Goal: Task Accomplishment & Management: Complete application form

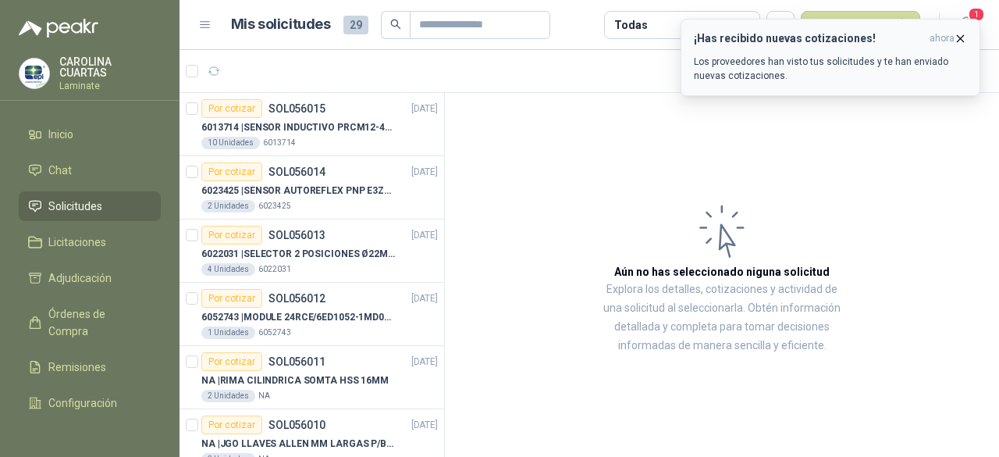
click at [955, 46] on div "¡Has recibido nuevas cotizaciones! ahora Los proveedores han visto tus solicitu…" at bounding box center [830, 57] width 273 height 51
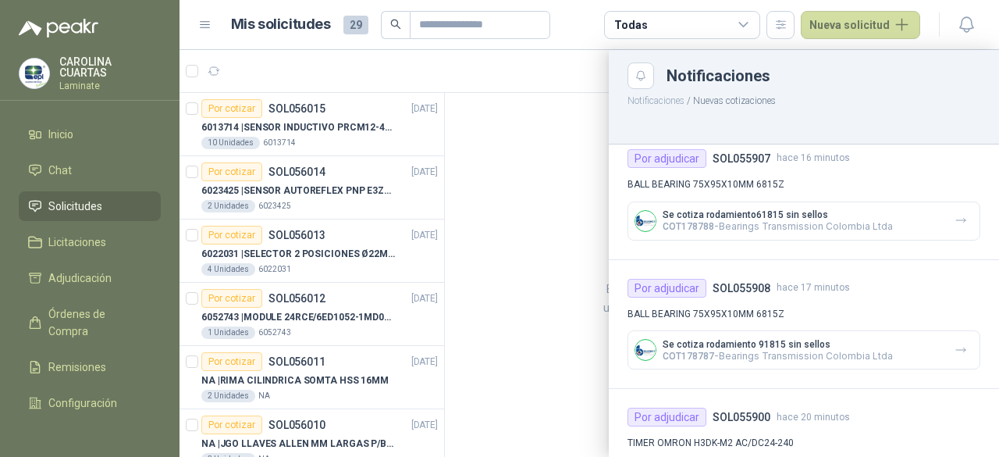
scroll to position [1232, 0]
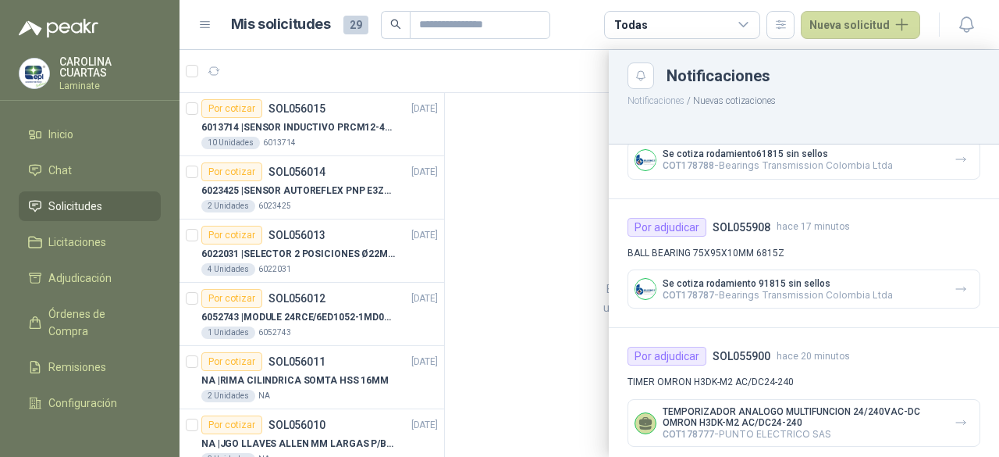
click at [578, 158] on div at bounding box center [589, 253] width 819 height 407
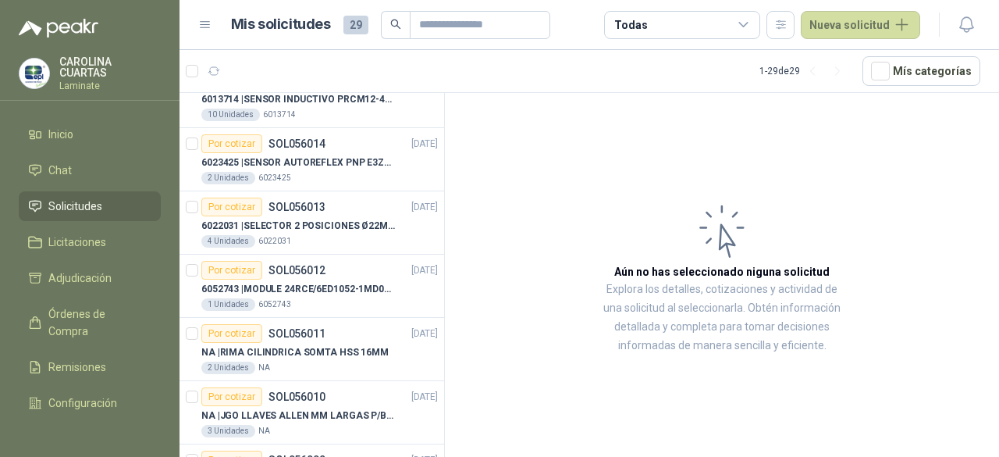
scroll to position [0, 0]
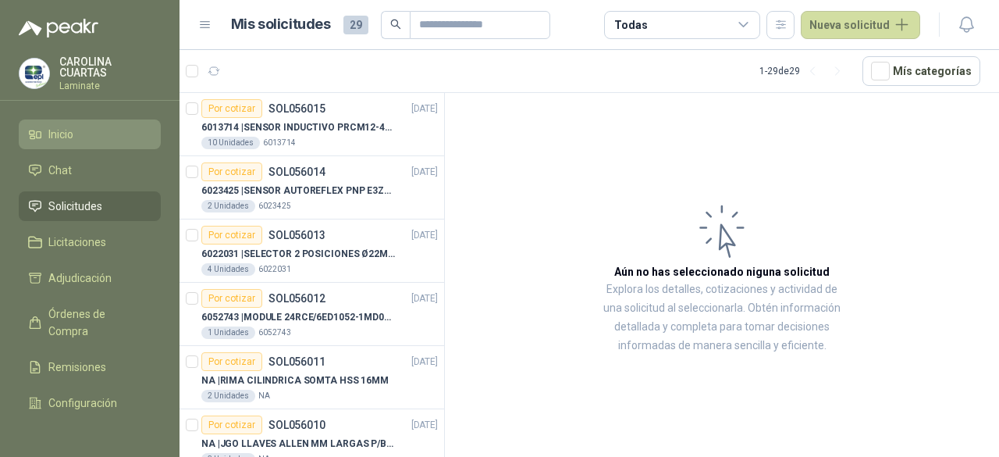
click at [72, 138] on span "Inicio" at bounding box center [60, 134] width 25 height 17
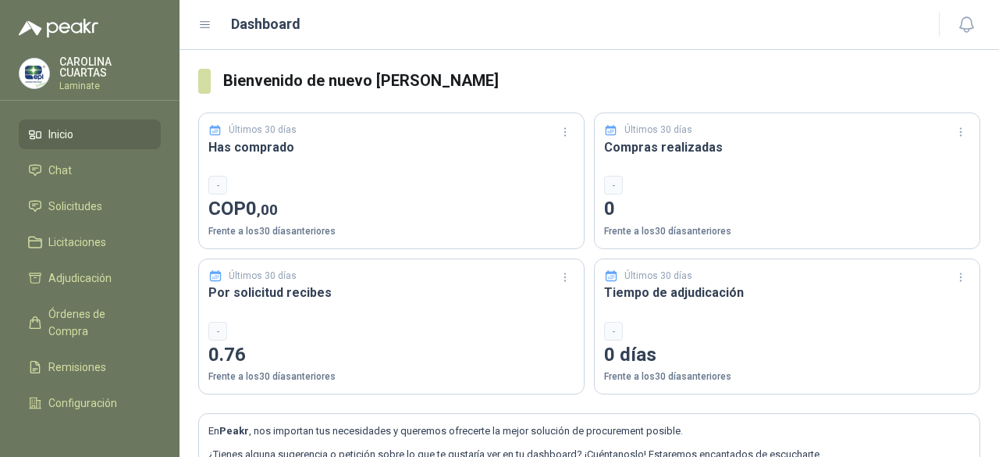
click at [926, 284] on h3 "Tiempo de adjudicación" at bounding box center [787, 293] width 366 height 20
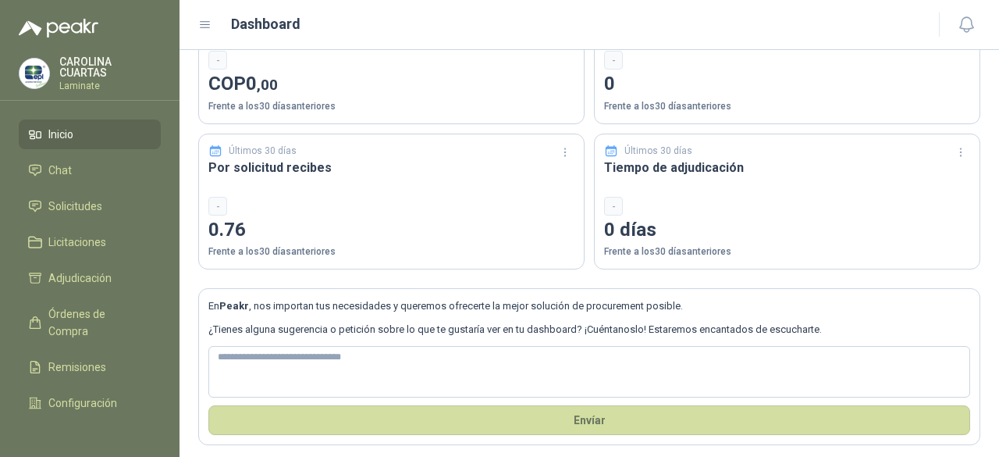
scroll to position [130, 0]
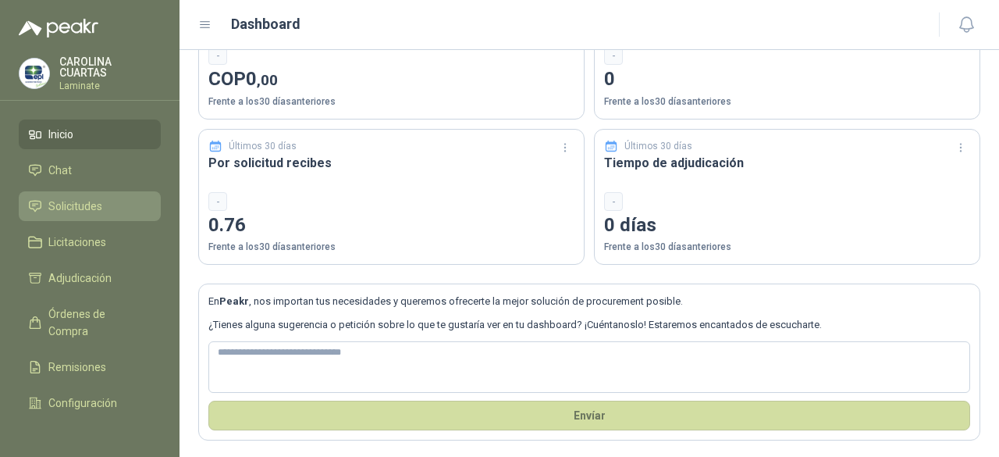
click at [73, 197] on span "Solicitudes" at bounding box center [75, 205] width 54 height 17
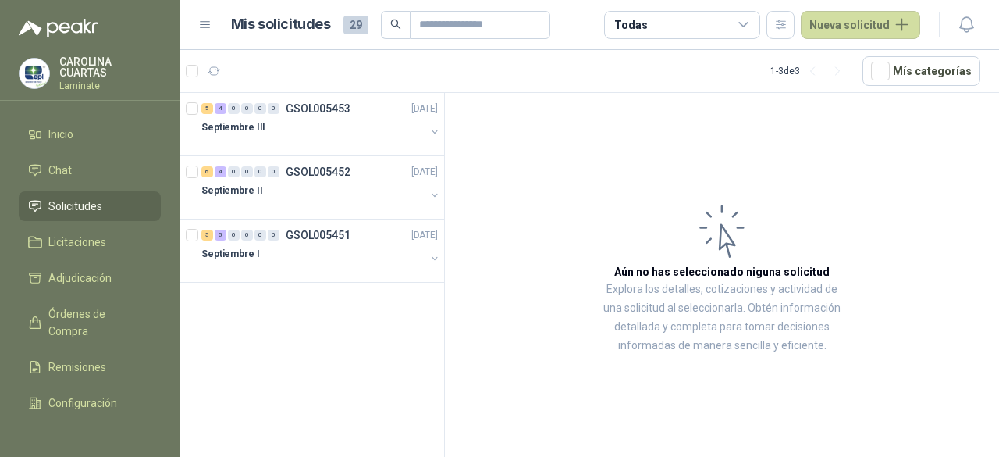
click at [80, 207] on span "Solicitudes" at bounding box center [75, 205] width 54 height 17
click at [219, 73] on icon "button" at bounding box center [214, 71] width 13 height 13
click at [305, 235] on p "GSOL005451" at bounding box center [318, 234] width 65 height 11
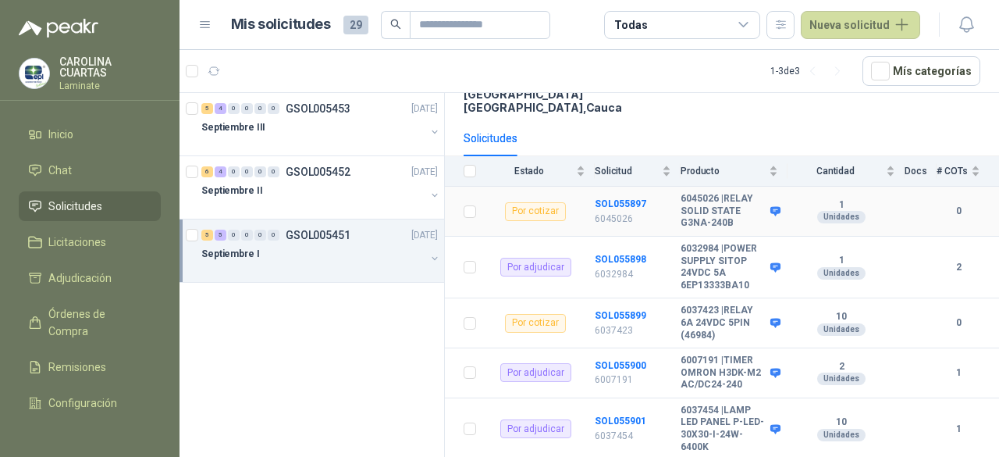
scroll to position [156, 0]
drag, startPoint x: 683, startPoint y: 183, endPoint x: 716, endPoint y: 184, distance: 33.6
click at [716, 194] on b "6045026 | RELAY SOLID STATE G3NA-240B" at bounding box center [724, 212] width 86 height 37
drag, startPoint x: 725, startPoint y: 187, endPoint x: 732, endPoint y: 196, distance: 11.7
click at [732, 196] on b "6045026 | RELAY SOLID STATE G3NA-240B" at bounding box center [724, 212] width 86 height 37
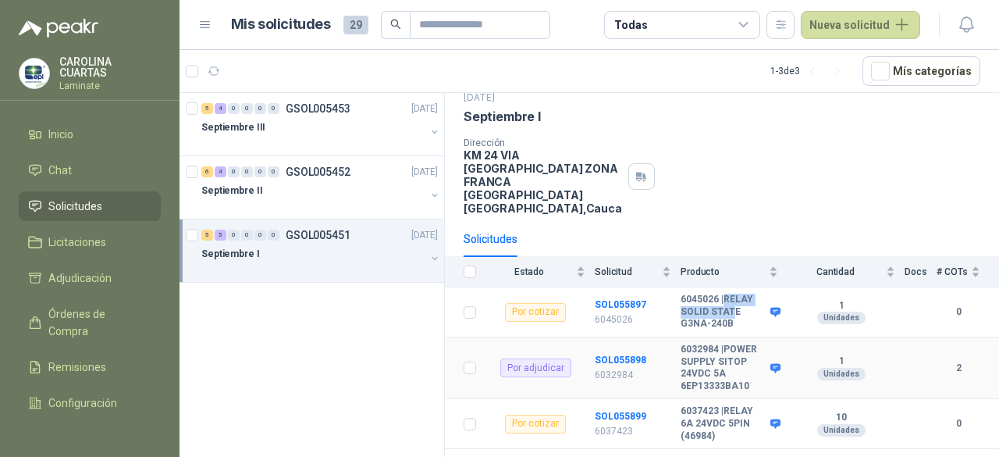
scroll to position [0, 0]
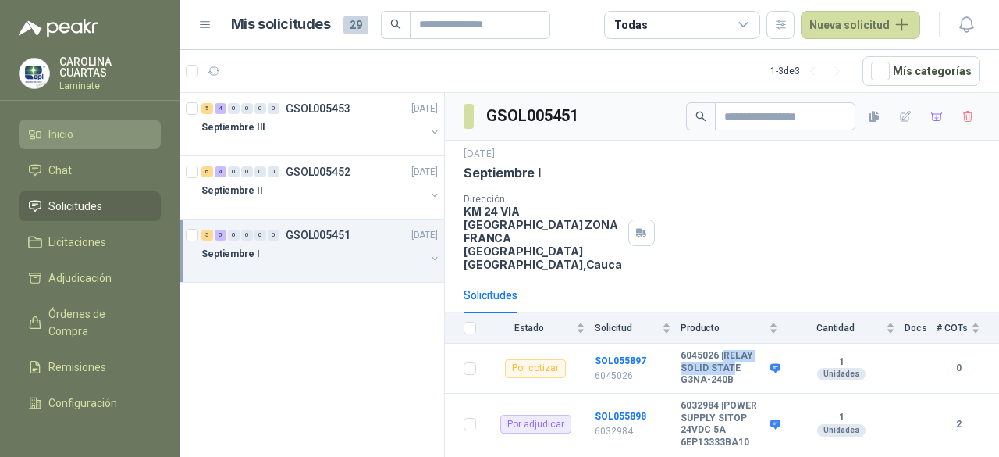
click at [81, 136] on li "Inicio" at bounding box center [89, 134] width 123 height 17
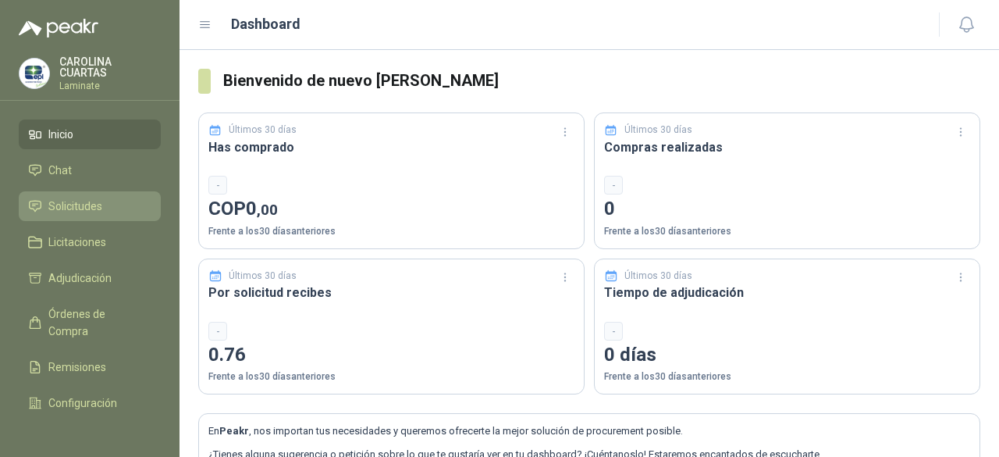
click at [65, 202] on span "Solicitudes" at bounding box center [75, 205] width 54 height 17
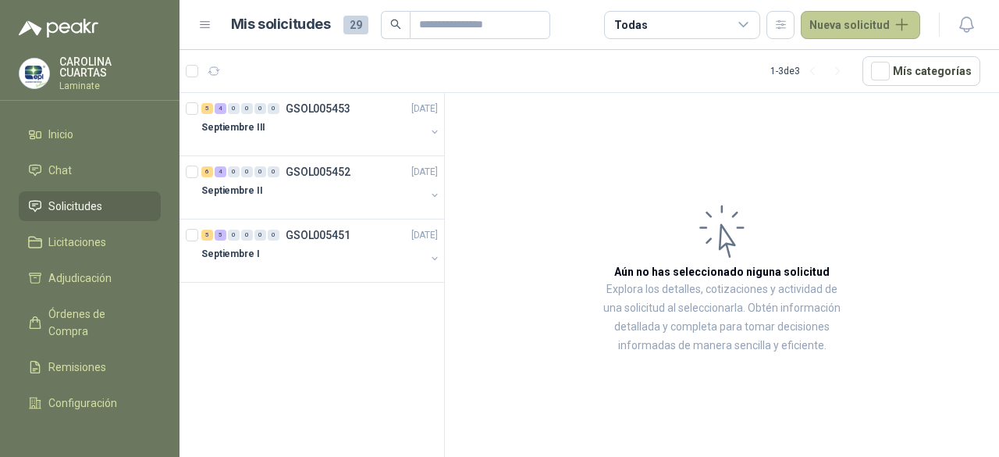
click at [830, 27] on button "Nueva solicitud" at bounding box center [860, 25] width 119 height 28
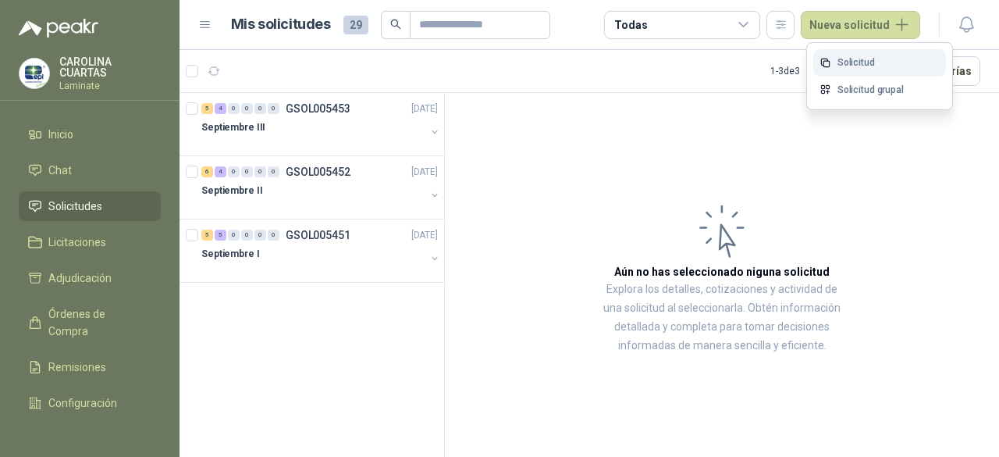
click at [862, 63] on link "Solicitud" at bounding box center [879, 62] width 133 height 27
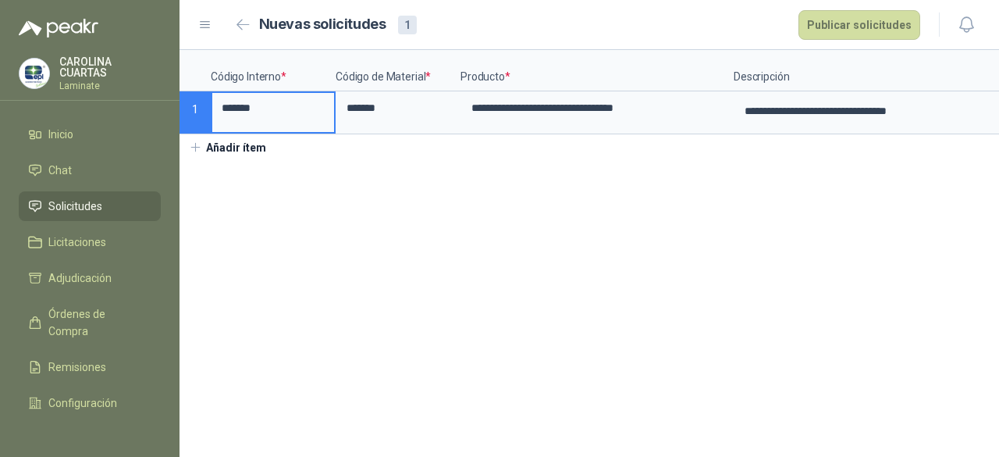
drag, startPoint x: 301, startPoint y: 105, endPoint x: 203, endPoint y: 104, distance: 98.3
click at [203, 104] on div "**********" at bounding box center [589, 92] width 819 height 84
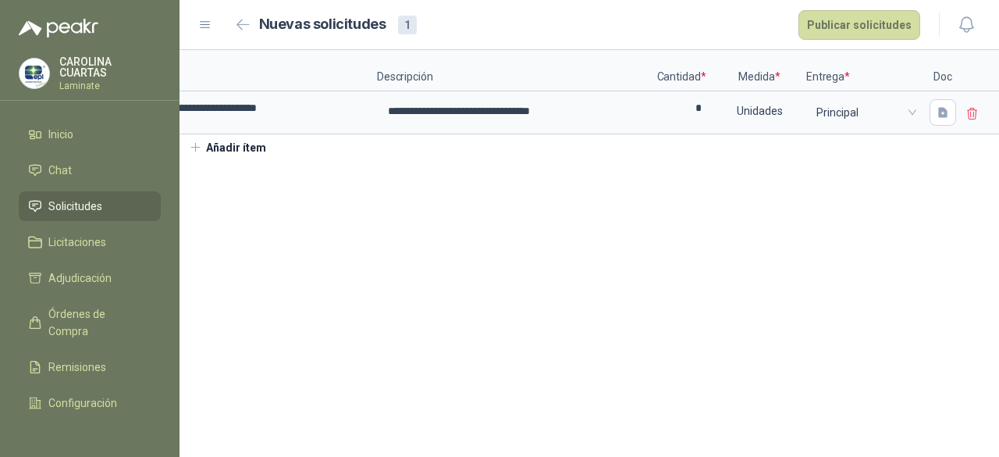
click at [971, 110] on icon at bounding box center [972, 114] width 14 height 14
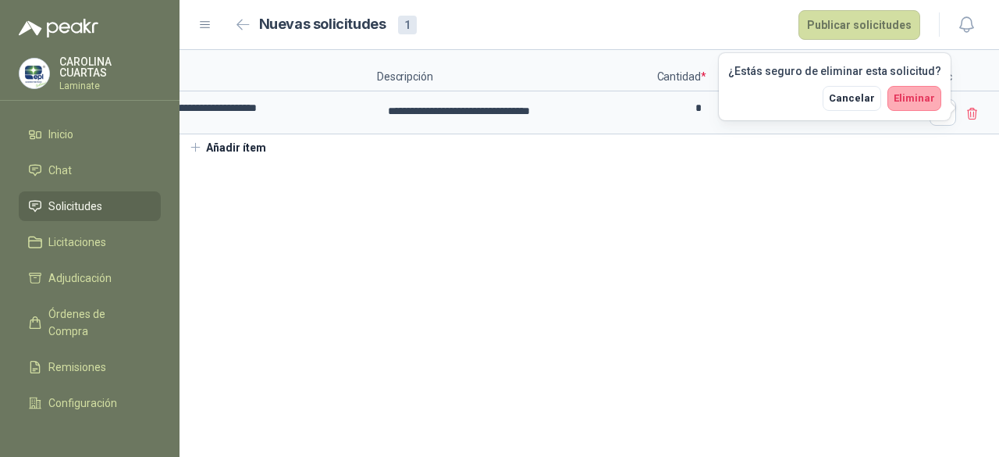
click at [912, 88] on button "Eliminar" at bounding box center [914, 98] width 54 height 25
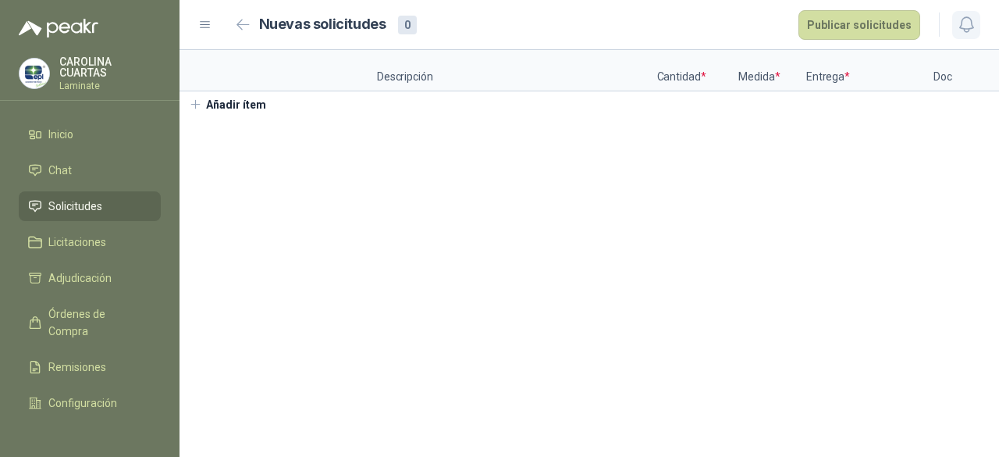
click at [972, 26] on icon "button" at bounding box center [965, 24] width 13 height 15
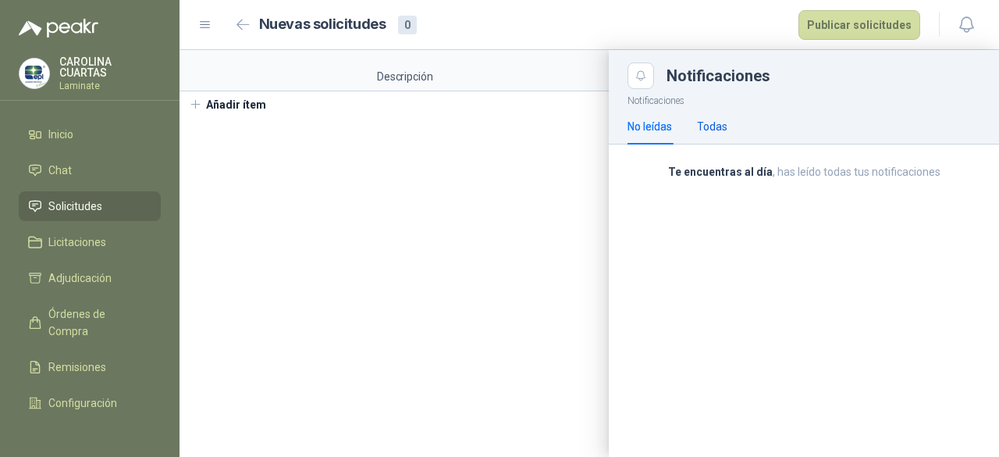
click at [706, 126] on div "Todas" at bounding box center [712, 126] width 30 height 17
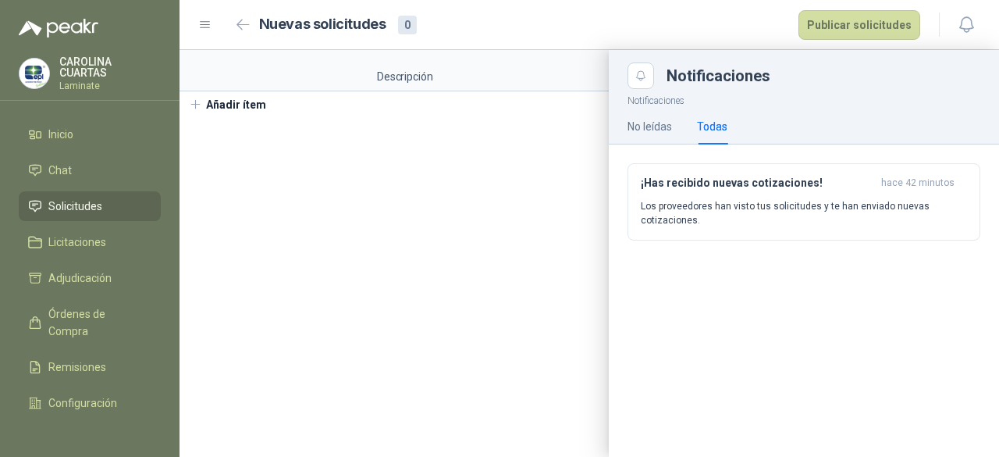
click at [458, 295] on div at bounding box center [589, 253] width 819 height 407
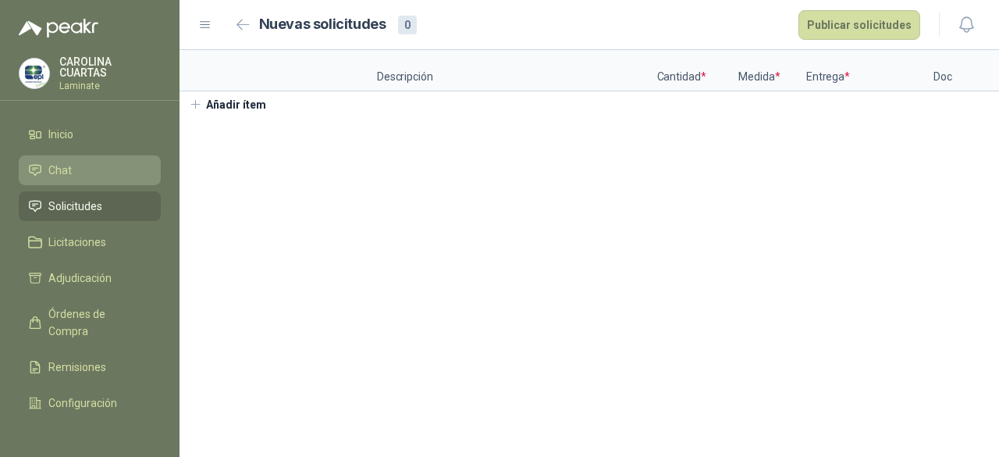
click at [63, 165] on span "Chat" at bounding box center [59, 170] width 23 height 17
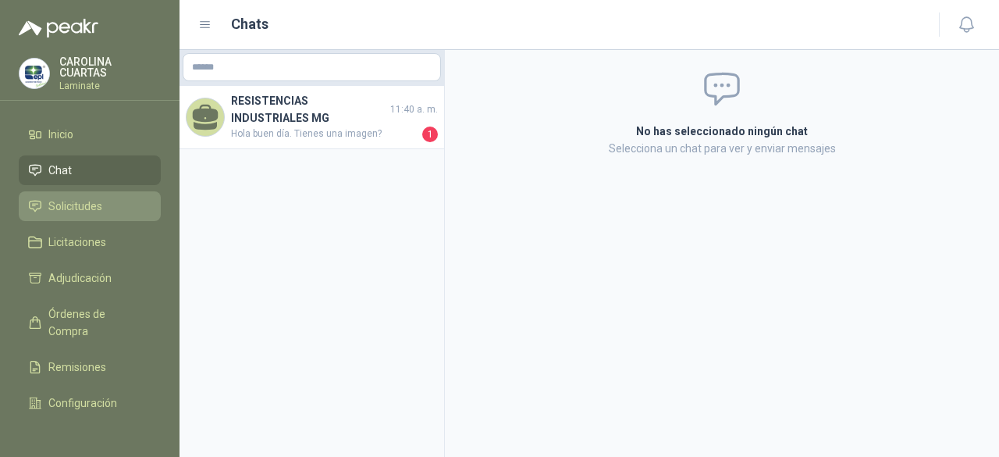
click at [89, 193] on link "Solicitudes" at bounding box center [90, 206] width 142 height 30
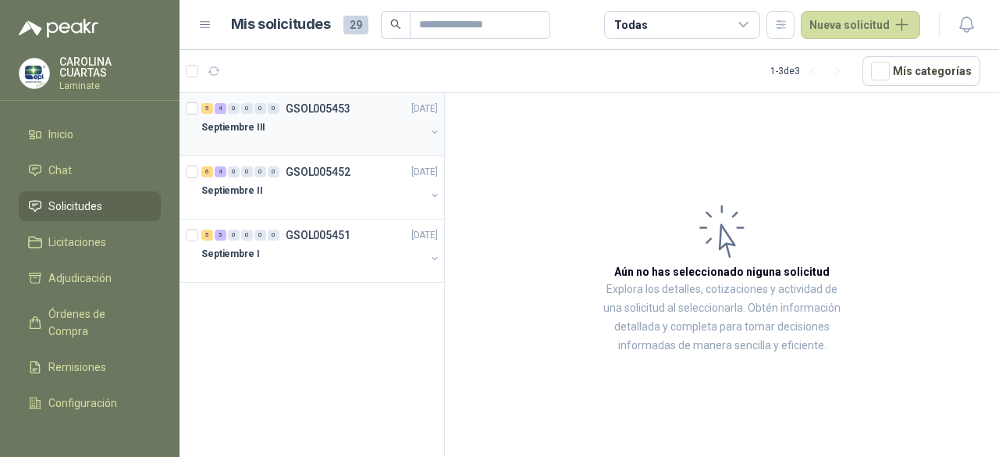
click at [325, 135] on div "Septiembre III" at bounding box center [313, 127] width 224 height 19
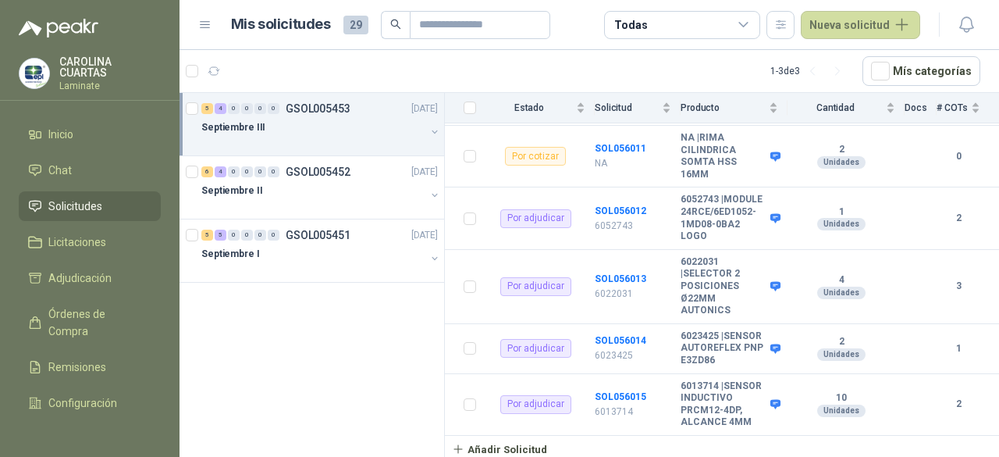
scroll to position [468, 0]
click at [535, 209] on div "Por adjudicar" at bounding box center [535, 218] width 71 height 19
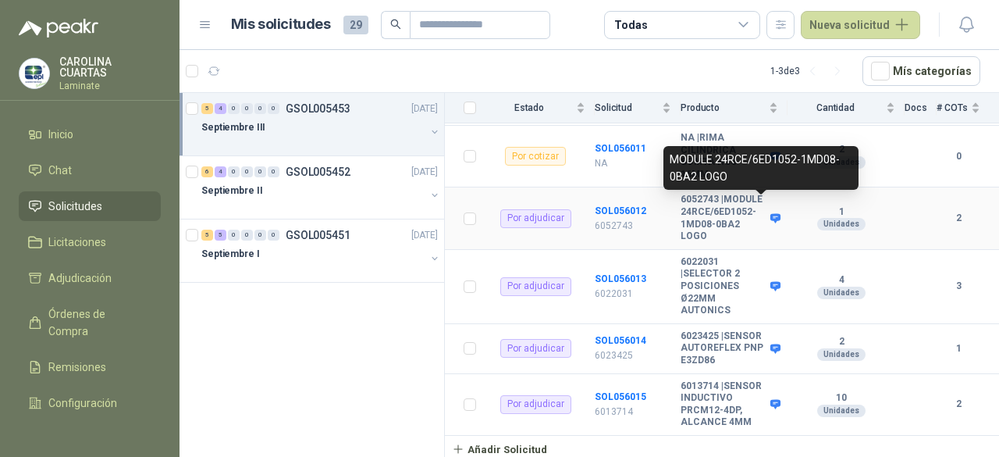
click at [770, 214] on icon at bounding box center [775, 218] width 10 height 9
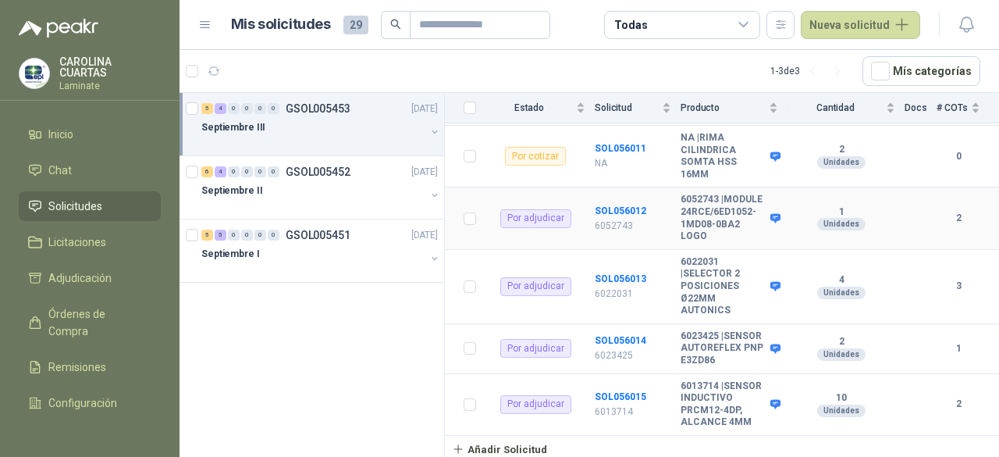
click at [775, 236] on td "6052743 | MODULE 24RCE/6ED1052-1MD08-0BA2 LOGO" at bounding box center [734, 218] width 107 height 62
click at [619, 205] on b "SOL056012" at bounding box center [621, 210] width 52 height 11
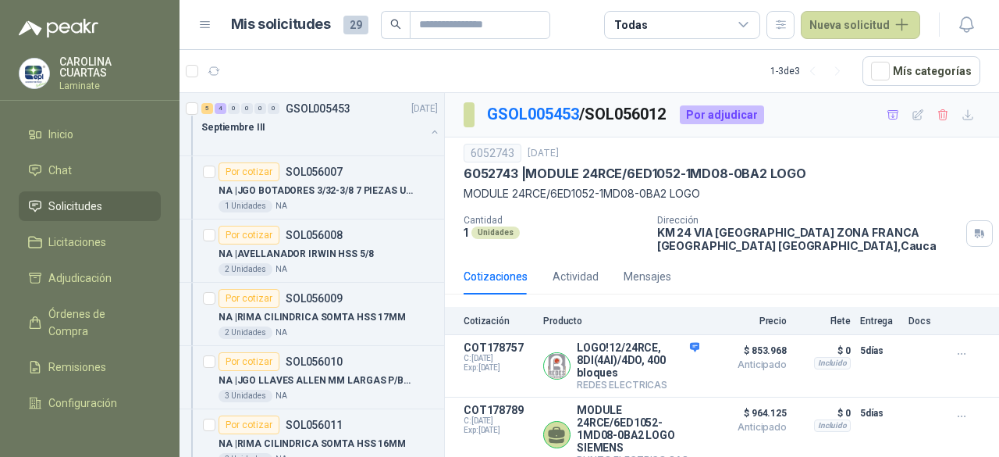
scroll to position [11, 0]
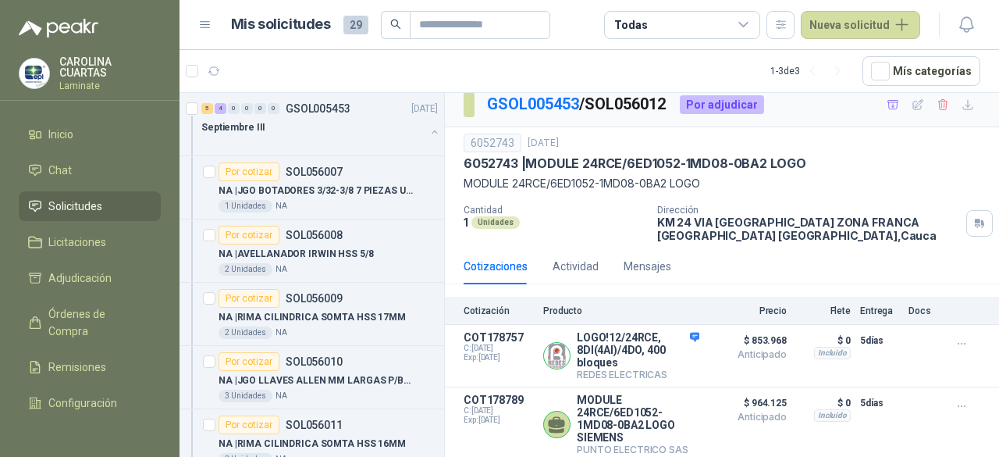
click at [64, 200] on span "Solicitudes" at bounding box center [75, 205] width 54 height 17
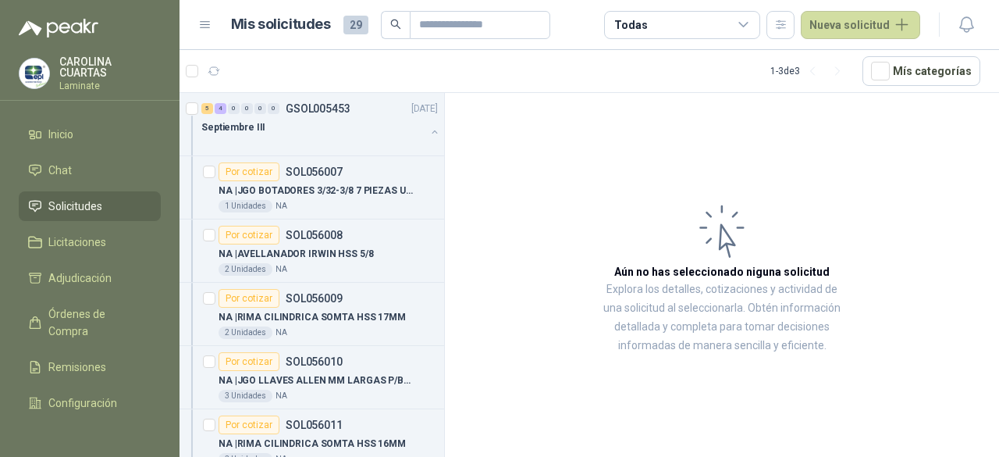
click at [81, 197] on span "Solicitudes" at bounding box center [75, 205] width 54 height 17
click at [67, 166] on span "Chat" at bounding box center [59, 170] width 23 height 17
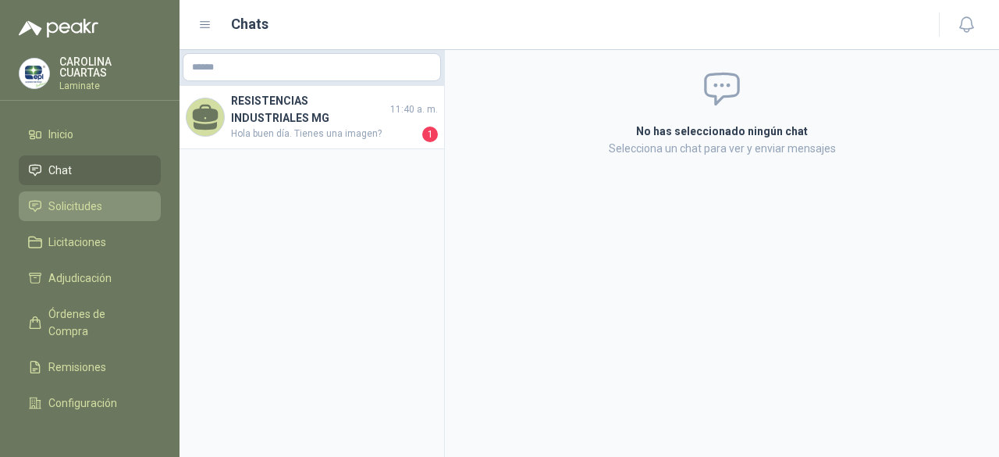
click at [89, 198] on span "Solicitudes" at bounding box center [75, 205] width 54 height 17
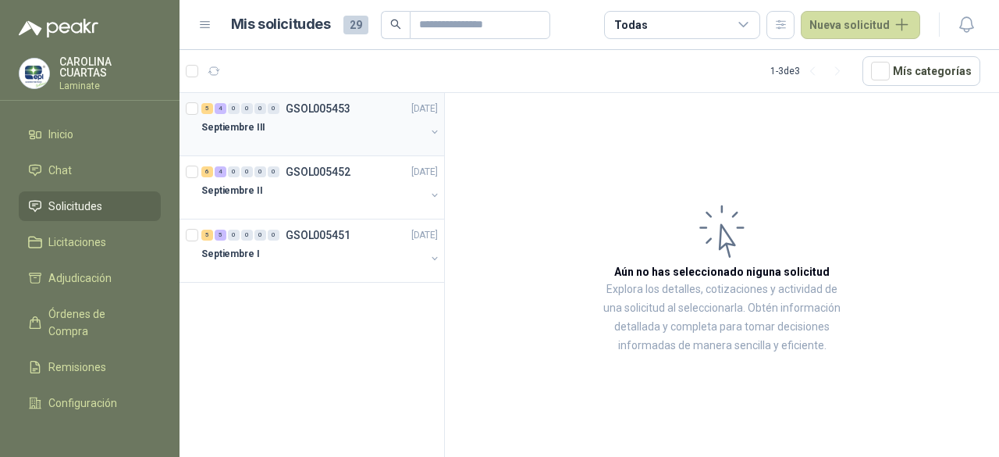
click at [314, 129] on div "Septiembre III" at bounding box center [313, 127] width 224 height 19
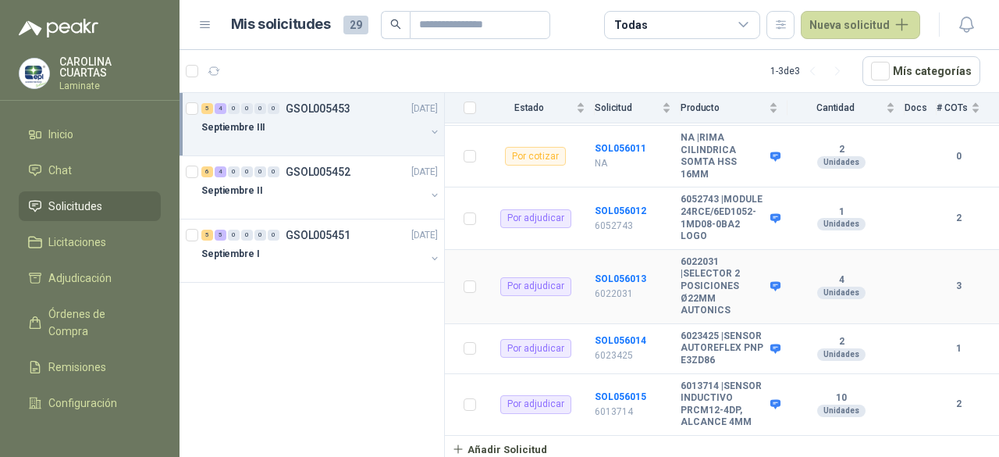
scroll to position [484, 0]
click at [609, 393] on b "SOL056015" at bounding box center [621, 396] width 52 height 11
